Goal: Book appointment/travel/reservation

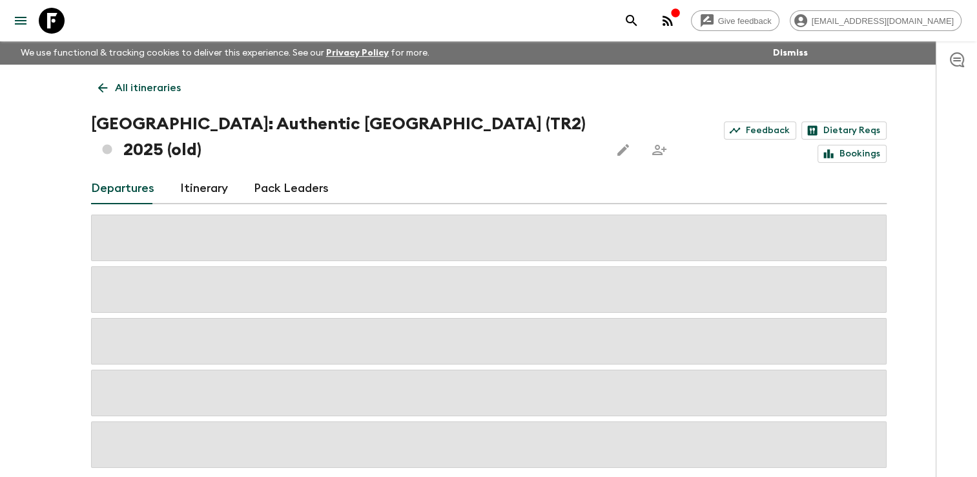
click at [137, 86] on p "All itineraries" at bounding box center [148, 87] width 66 height 15
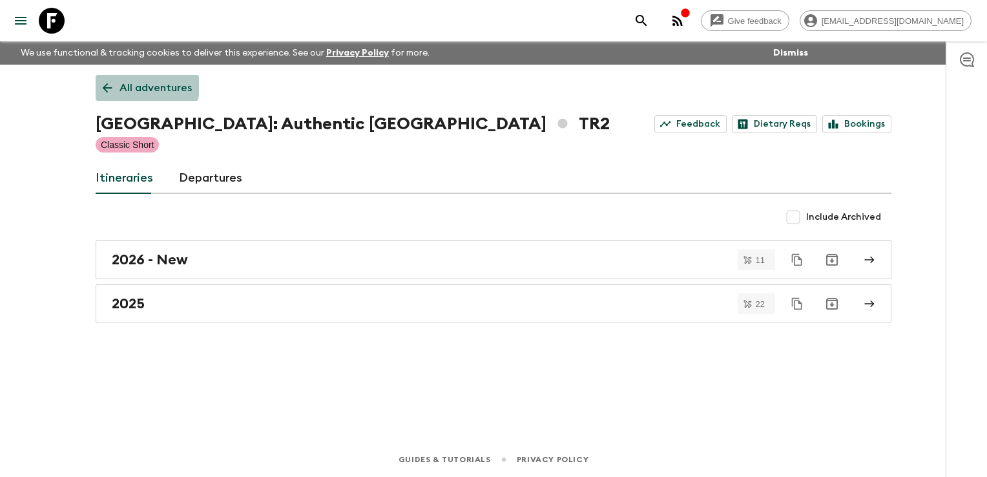
click at [137, 86] on p "All adventures" at bounding box center [155, 87] width 72 height 15
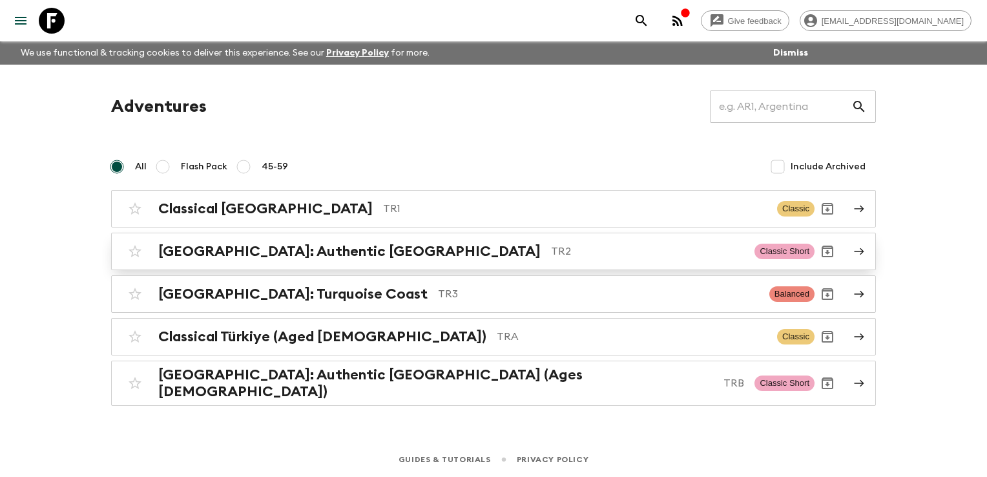
click at [232, 249] on h2 "[GEOGRAPHIC_DATA]: Authentic [GEOGRAPHIC_DATA]" at bounding box center [349, 251] width 382 height 17
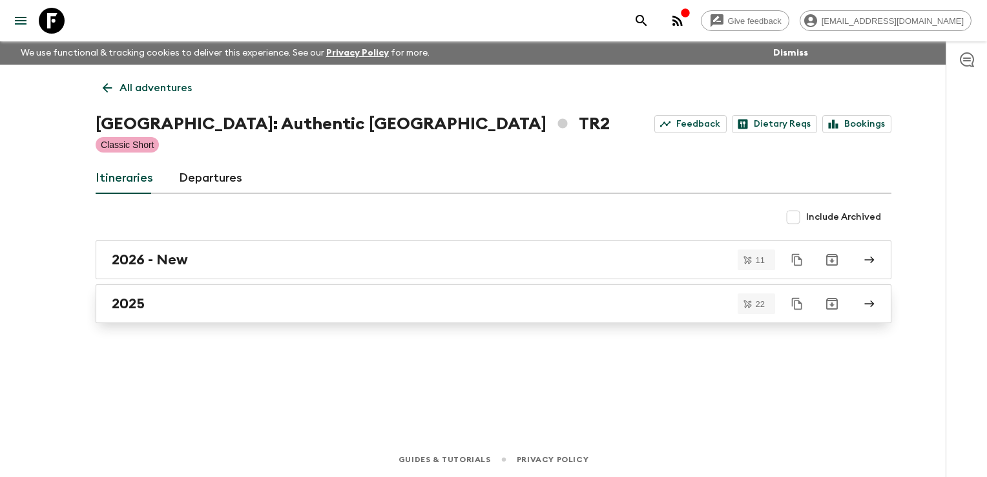
click at [190, 306] on div "2025" at bounding box center [481, 303] width 739 height 17
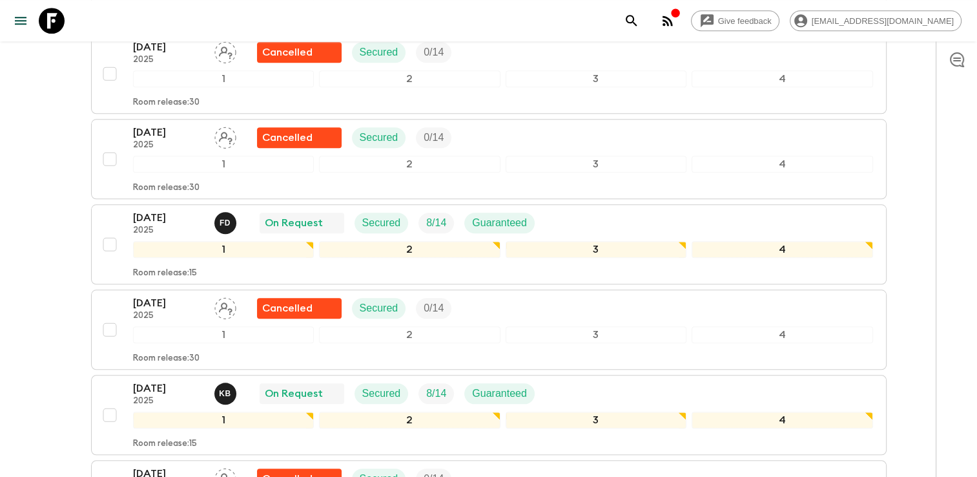
scroll to position [1292, 0]
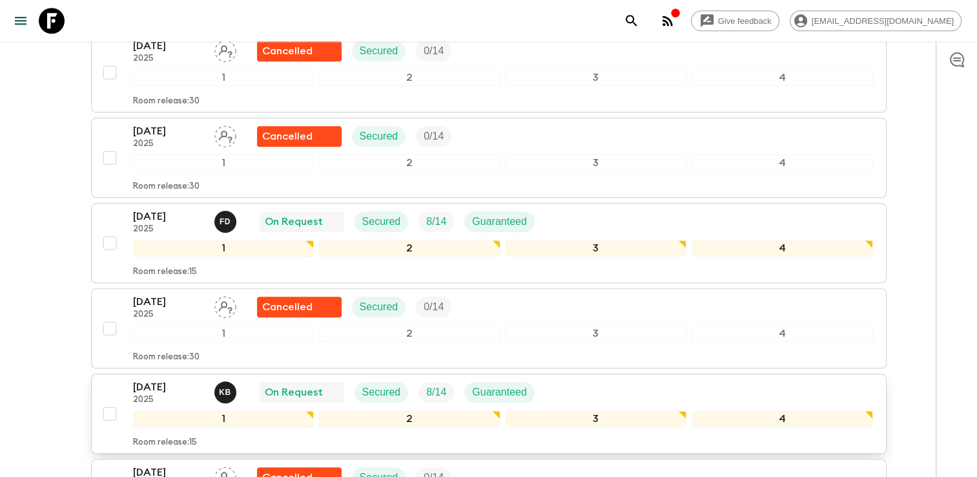
click at [614, 379] on div "[DATE] 2025 K B On Request Secured 8 / 14 Guaranteed" at bounding box center [503, 392] width 740 height 26
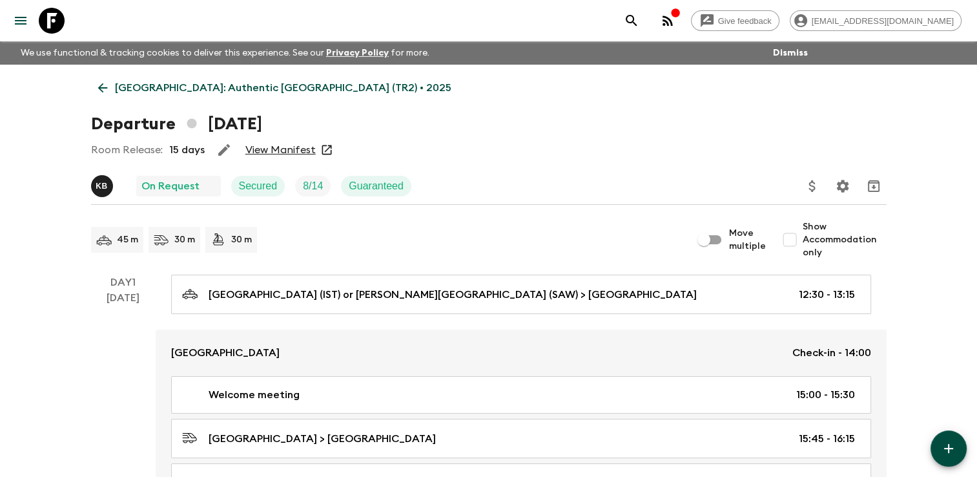
click at [293, 149] on link "View Manifest" at bounding box center [280, 149] width 70 height 13
